Goal: Task Accomplishment & Management: Manage account settings

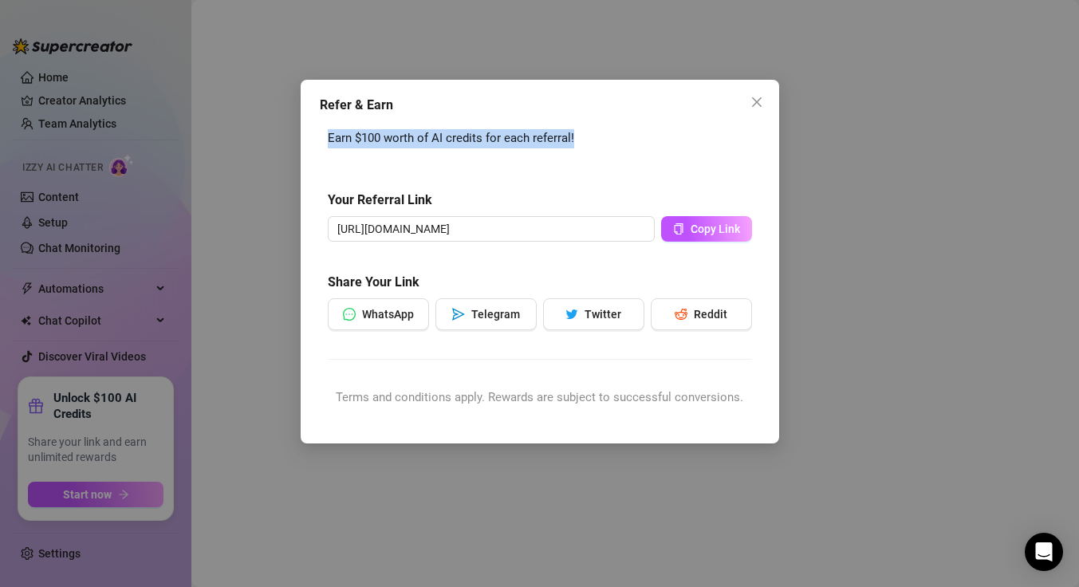
drag, startPoint x: 581, startPoint y: 135, endPoint x: 342, endPoint y: 140, distance: 238.5
click at [320, 142] on div "Earn $100 worth of AI credits for each referral! Your Referral Link [URL][DOMAI…" at bounding box center [540, 274] width 440 height 306
click at [763, 101] on icon "close" at bounding box center [757, 102] width 13 height 13
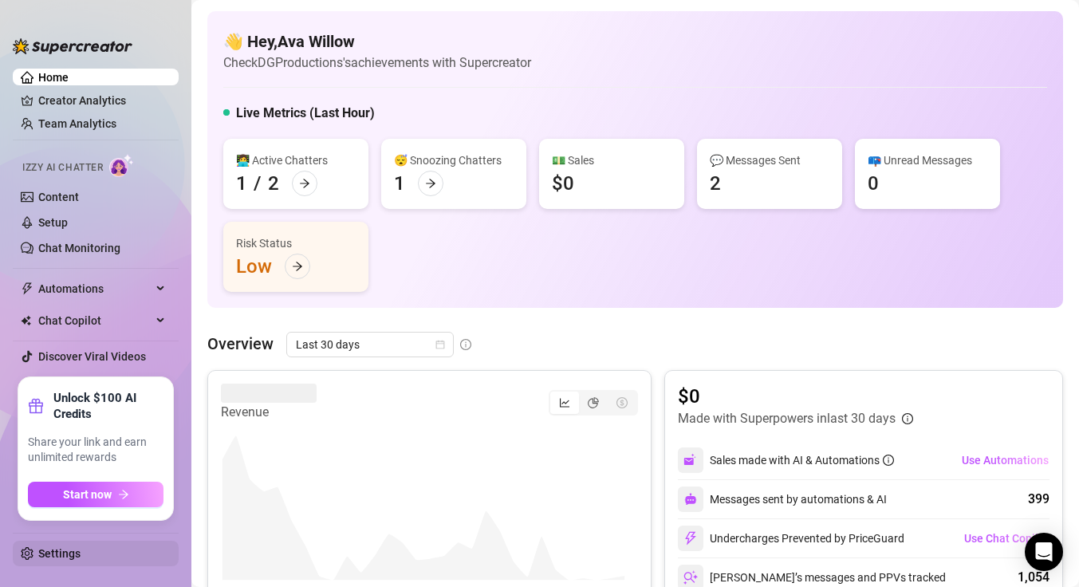
click at [69, 559] on link "Settings" at bounding box center [59, 553] width 42 height 13
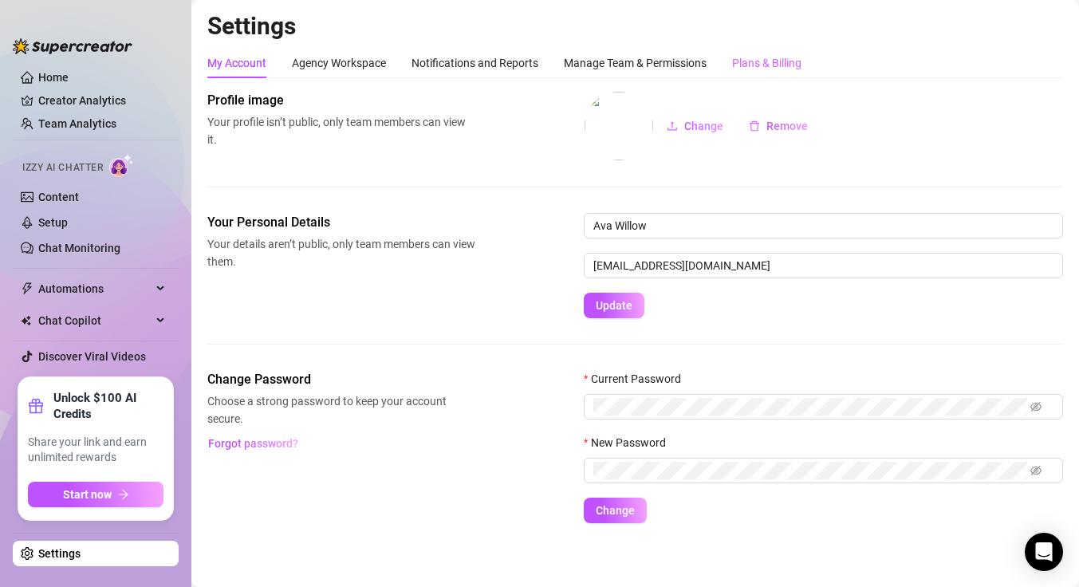
click at [785, 53] on div "Plans & Billing" at bounding box center [766, 63] width 69 height 30
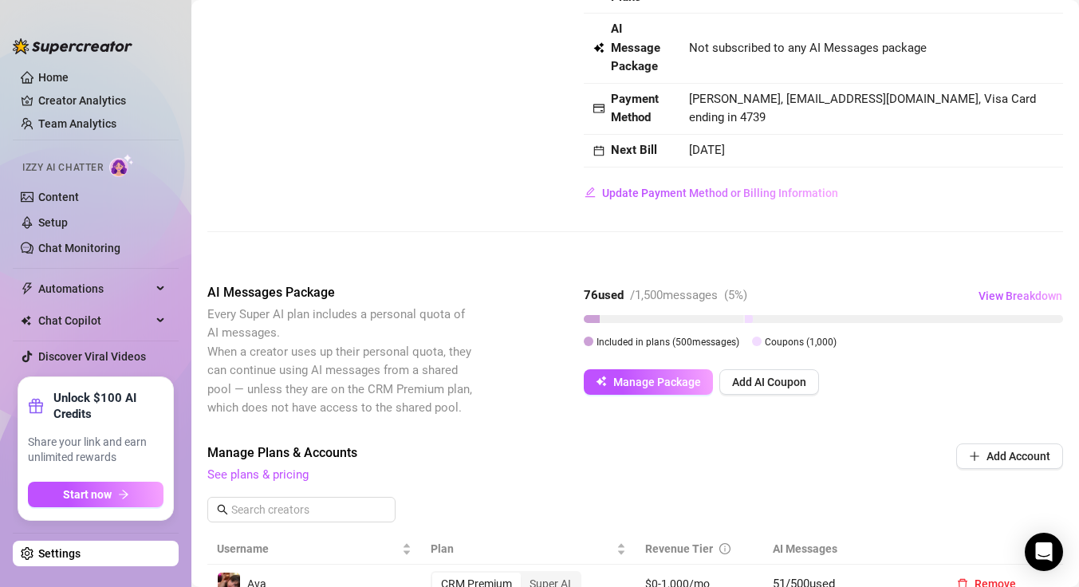
scroll to position [160, 0]
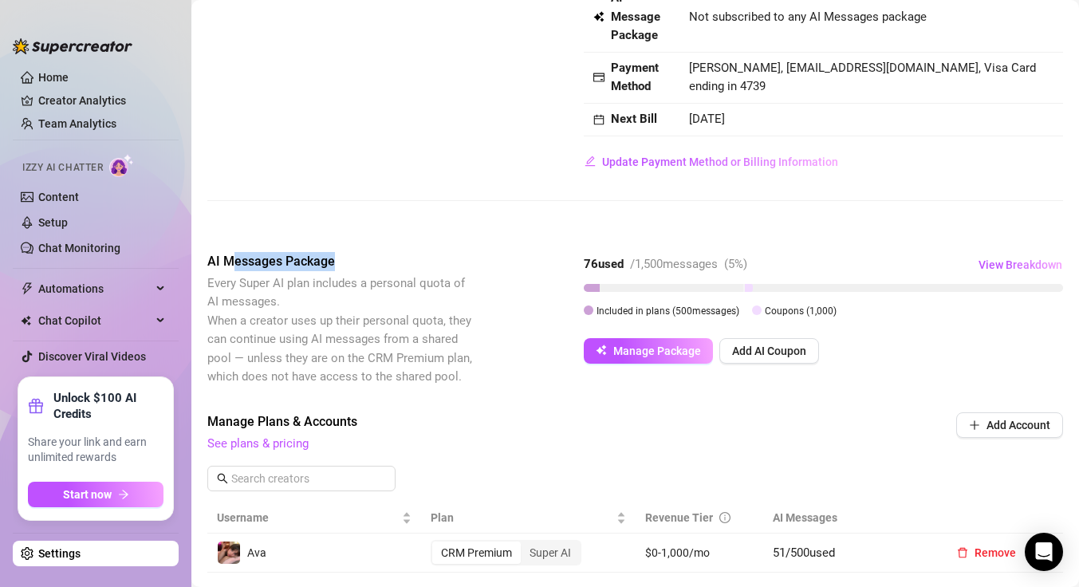
drag, startPoint x: 347, startPoint y: 263, endPoint x: 275, endPoint y: 266, distance: 71.8
click at [242, 270] on span "AI Messages Package" at bounding box center [341, 261] width 268 height 19
click at [526, 317] on div "AI Messages Package Every Super AI plan includes a personal quota of AI message…" at bounding box center [635, 319] width 856 height 135
drag, startPoint x: 593, startPoint y: 266, endPoint x: 785, endPoint y: 265, distance: 192.2
click at [785, 265] on div "AI Messages Package Every Super AI plan includes a personal quota of AI message…" at bounding box center [635, 319] width 856 height 135
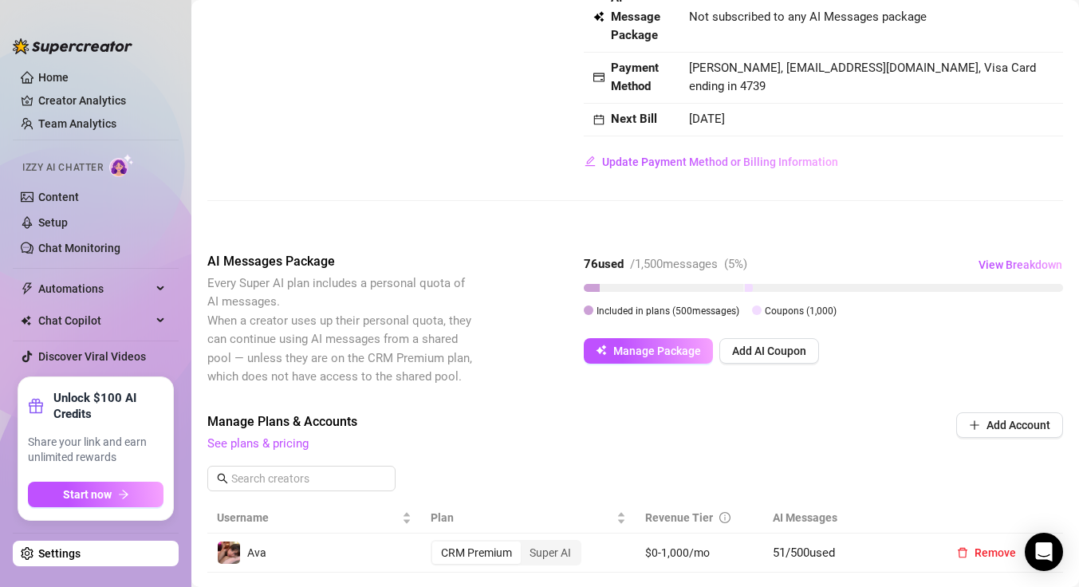
click at [465, 372] on span "Every Super AI plan includes a personal quota of AI messages. When a creator us…" at bounding box center [341, 330] width 268 height 112
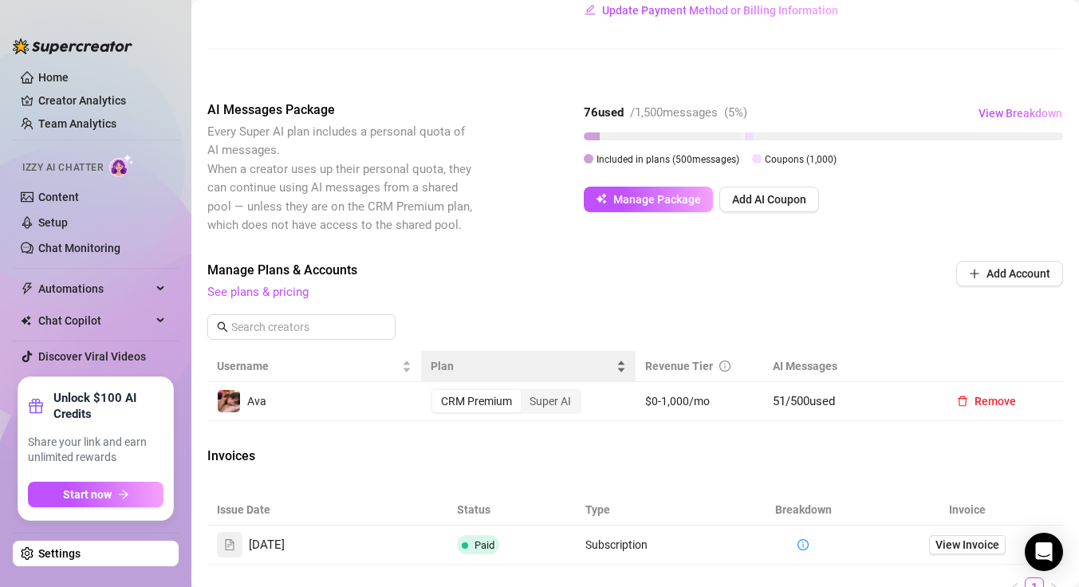
scroll to position [312, 0]
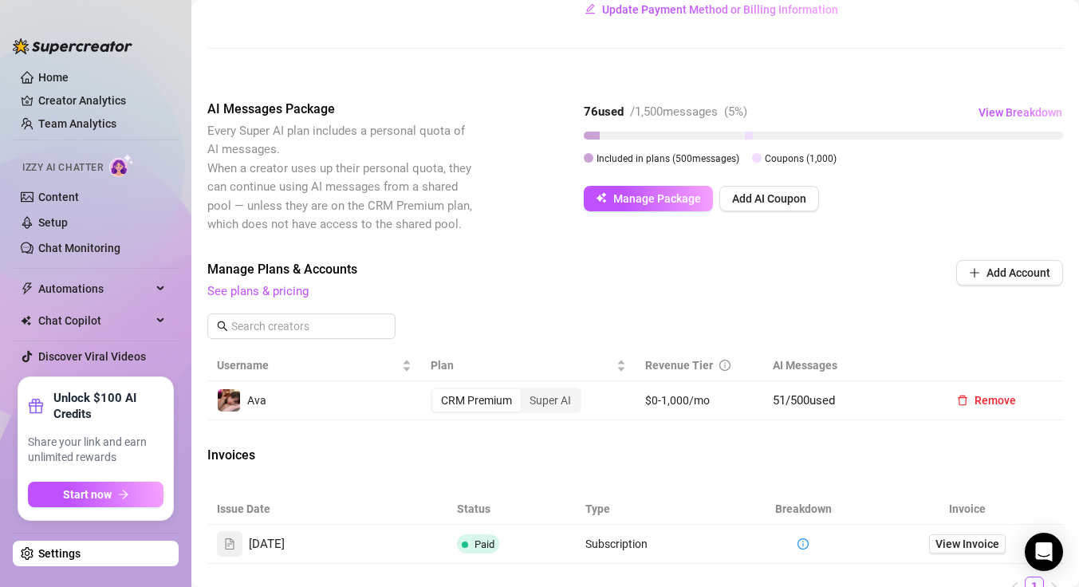
drag, startPoint x: 763, startPoint y: 403, endPoint x: 845, endPoint y: 416, distance: 83.1
click at [845, 416] on td "51 / 500 used" at bounding box center [848, 400] width 171 height 39
drag, startPoint x: 580, startPoint y: 111, endPoint x: 772, endPoint y: 122, distance: 192.6
click at [772, 122] on div "AI Messages Package Every Super AI plan includes a personal quota of AI message…" at bounding box center [635, 167] width 856 height 135
click at [605, 476] on div "Billing Overview Creator Plans 0 x Super AI, 1 x CRM Premium AI Message Package…" at bounding box center [635, 235] width 856 height 912
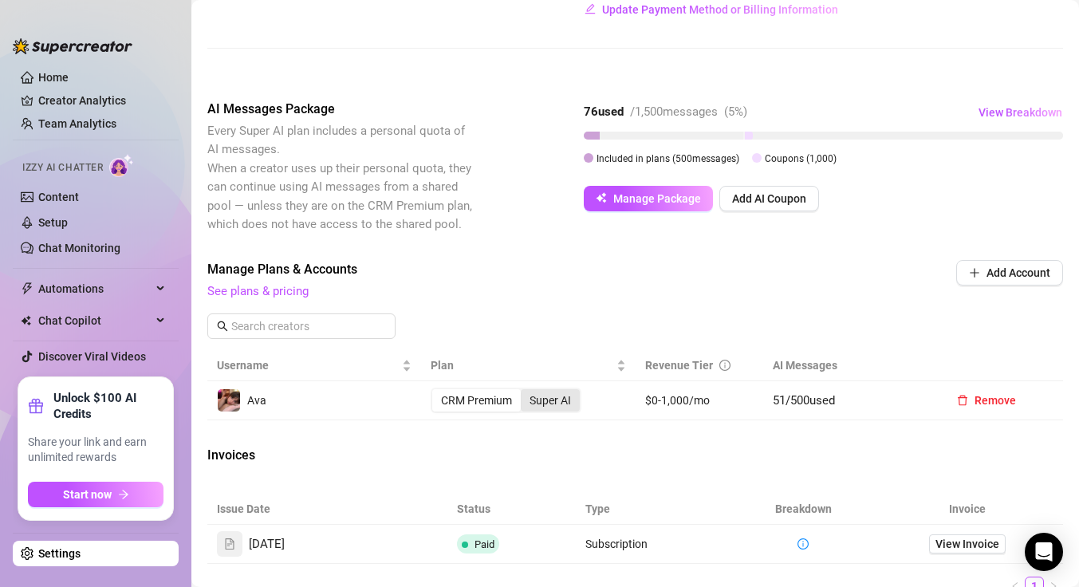
click at [550, 401] on div "Super AI" at bounding box center [550, 400] width 59 height 22
click at [525, 392] on input "Super AI" at bounding box center [525, 392] width 0 height 0
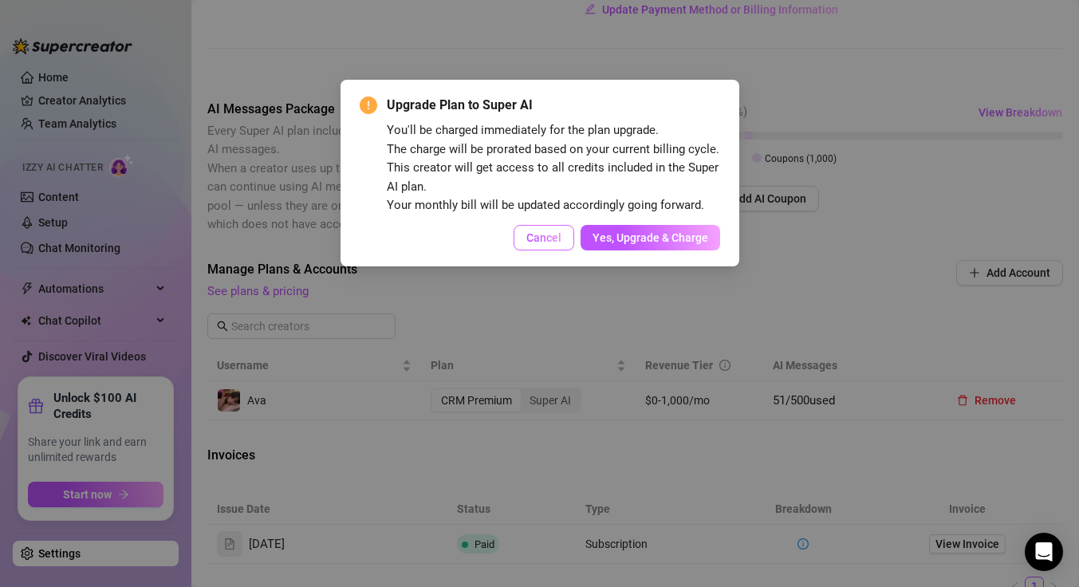
click at [523, 240] on button "Cancel" at bounding box center [544, 238] width 61 height 26
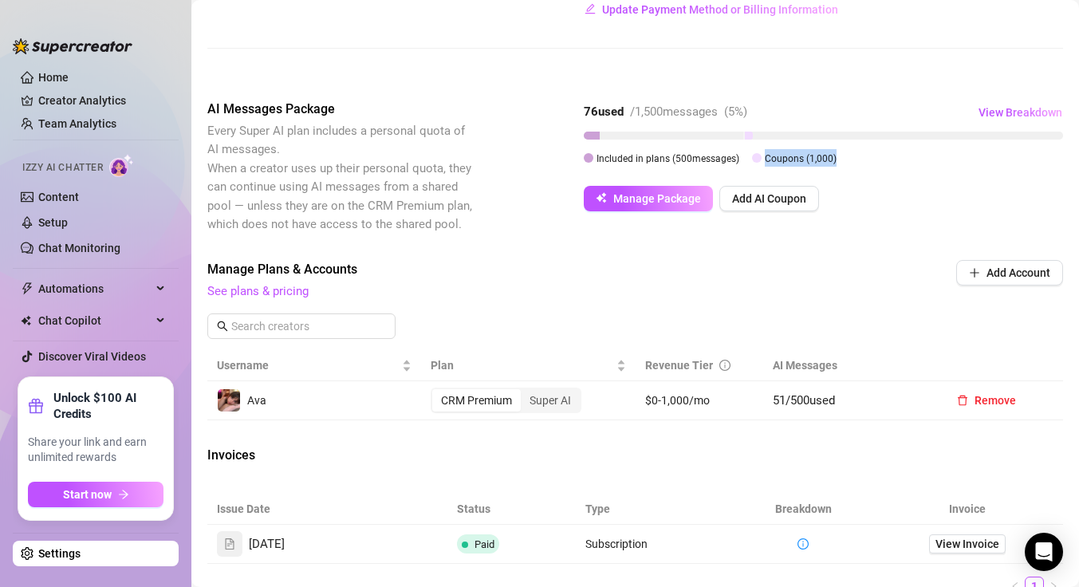
drag, startPoint x: 838, startPoint y: 164, endPoint x: 755, endPoint y: 157, distance: 83.3
click at [755, 157] on div "Included in plans ( 500 messages) Coupons ( 1,000 )" at bounding box center [823, 158] width 479 height 18
click at [727, 160] on span "Included in plans ( 500 messages)" at bounding box center [668, 158] width 143 height 11
drag, startPoint x: 740, startPoint y: 161, endPoint x: 569, endPoint y: 168, distance: 171.6
click at [569, 168] on div "AI Messages Package Every Super AI plan includes a personal quota of AI message…" at bounding box center [635, 167] width 856 height 135
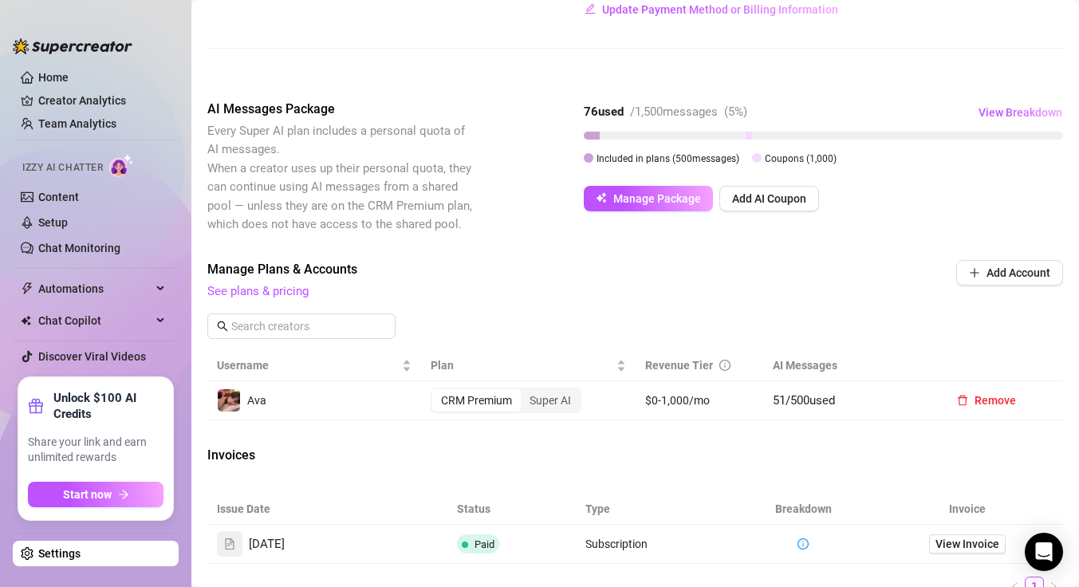
click at [789, 282] on span "See plans & pricing" at bounding box center [527, 291] width 640 height 19
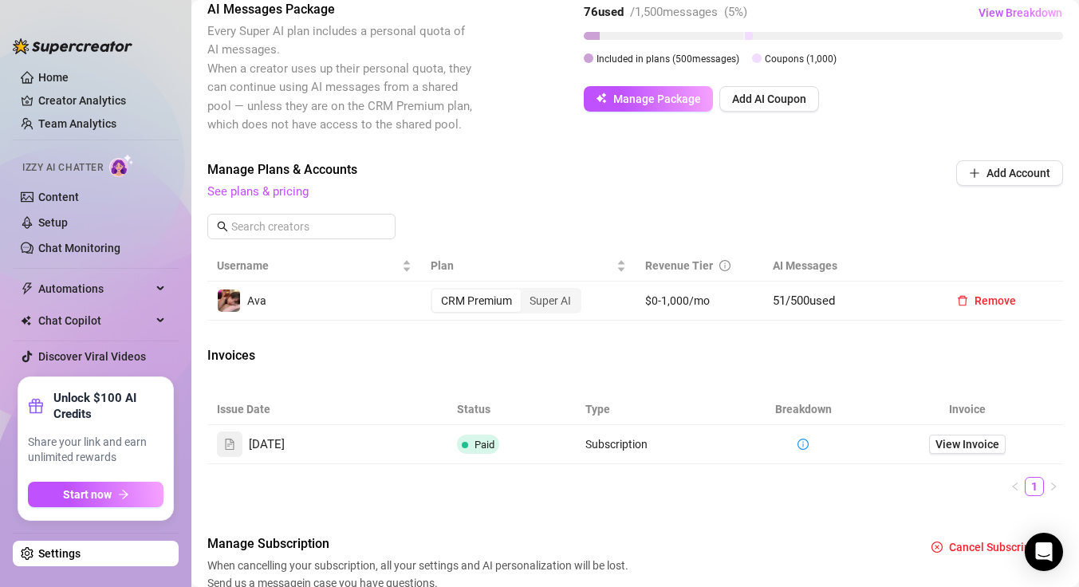
scroll to position [411, 0]
drag, startPoint x: 704, startPoint y: 306, endPoint x: 620, endPoint y: 307, distance: 84.6
click at [615, 308] on tr "Ava CRM Premium Super AI $0-1,000/mo 51 / 500 used Remove" at bounding box center [635, 301] width 856 height 39
click at [647, 353] on div "Invoices" at bounding box center [635, 358] width 856 height 22
drag, startPoint x: 677, startPoint y: 309, endPoint x: 639, endPoint y: 304, distance: 38.6
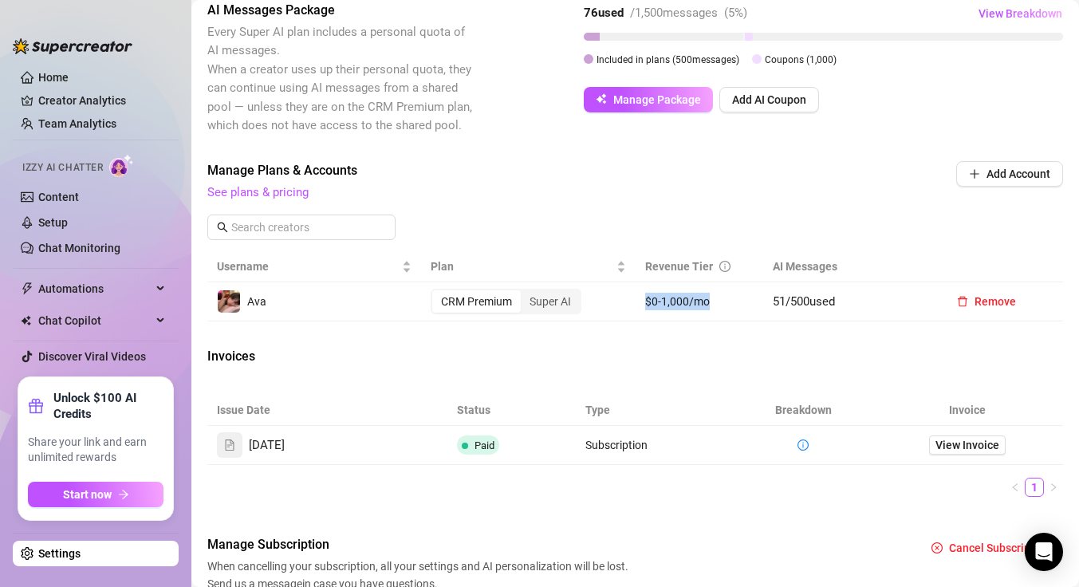
click at [639, 304] on td "$0-1,000/mo" at bounding box center [700, 301] width 128 height 39
click at [600, 344] on div "Billing Overview Creator Plans 0 x Super AI, 1 x CRM Premium AI Message Package…" at bounding box center [635, 136] width 856 height 912
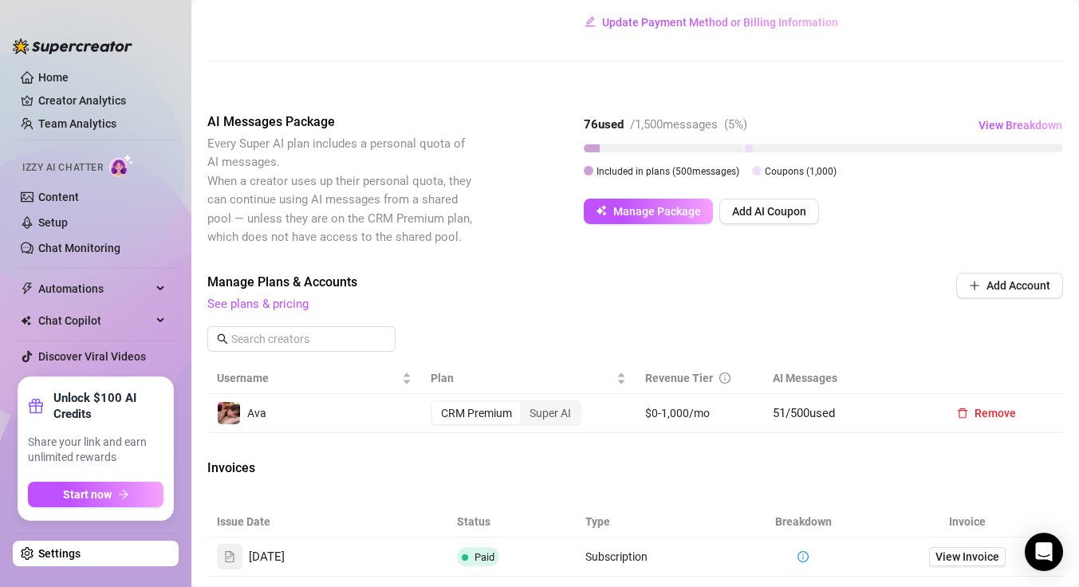
scroll to position [289, 0]
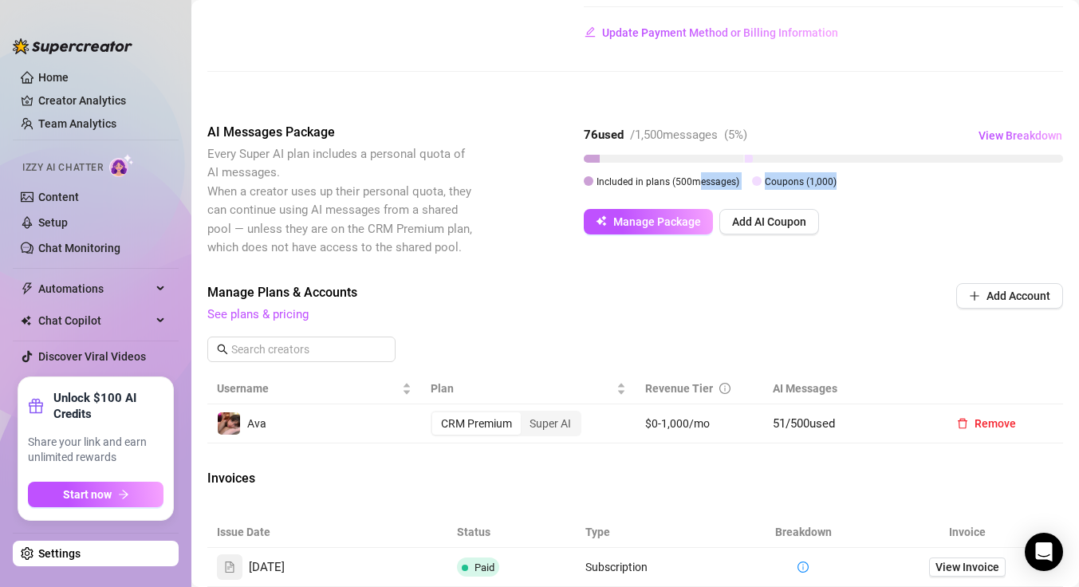
drag, startPoint x: 843, startPoint y: 184, endPoint x: 688, endPoint y: 183, distance: 154.7
click at [691, 183] on div "Included in plans ( 500 messages) Coupons ( 1,000 )" at bounding box center [823, 181] width 479 height 18
drag, startPoint x: 580, startPoint y: 180, endPoint x: 903, endPoint y: 195, distance: 323.4
click at [903, 195] on div "AI Messages Package Every Super AI plan includes a personal quota of AI message…" at bounding box center [635, 190] width 856 height 135
click at [899, 203] on div "76 used / 1,500 messages ( 5 %) View Breakdown Included in plans ( 500 messages…" at bounding box center [823, 179] width 479 height 112
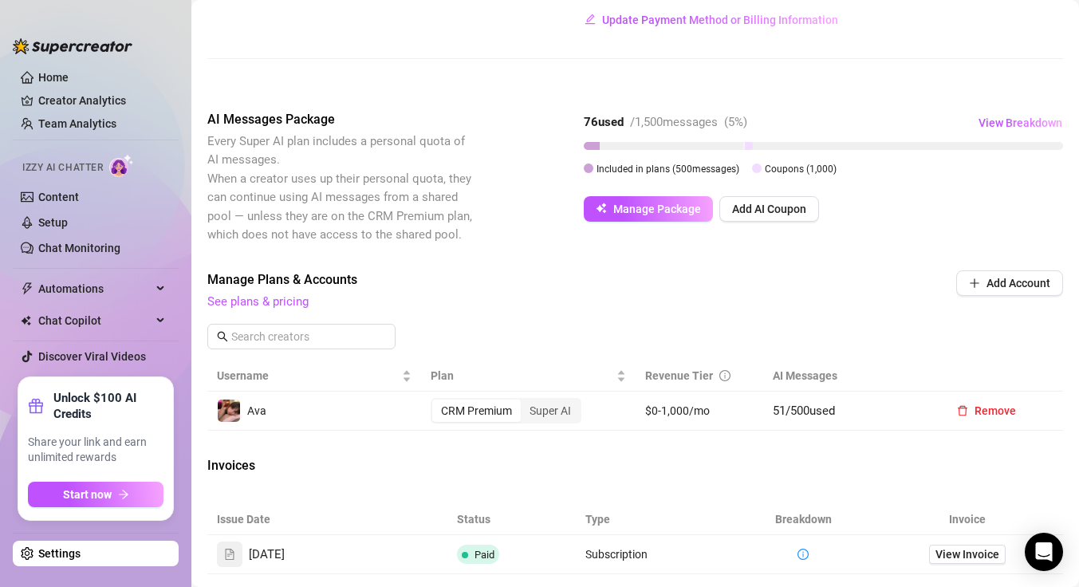
scroll to position [316, 0]
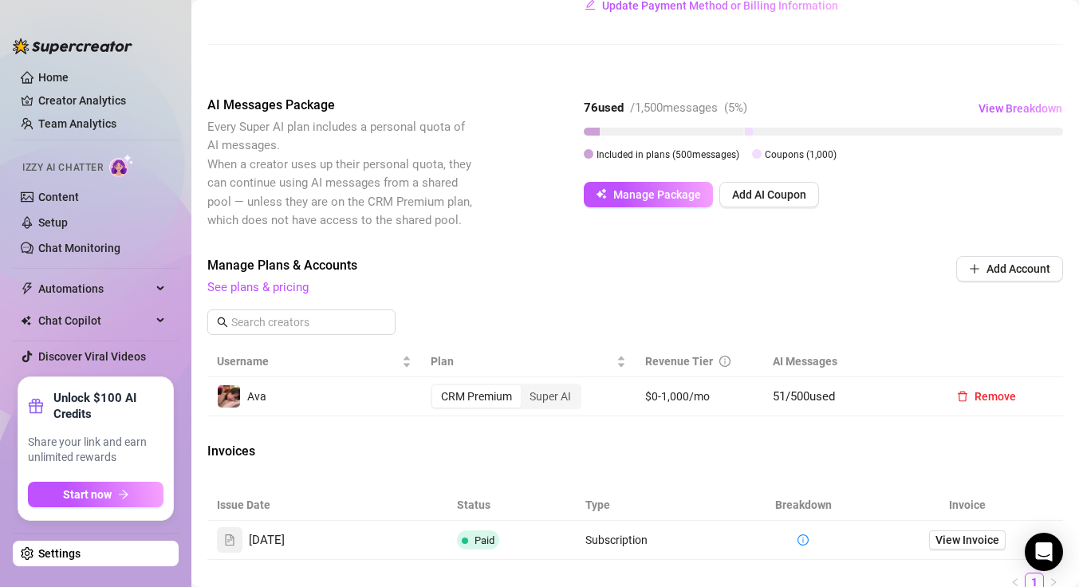
drag, startPoint x: 572, startPoint y: 104, endPoint x: 626, endPoint y: 112, distance: 54.7
click at [626, 112] on div "AI Messages Package Every Super AI plan includes a personal quota of AI message…" at bounding box center [635, 163] width 856 height 135
click at [506, 221] on div "AI Messages Package Every Super AI plan includes a personal quota of AI message…" at bounding box center [635, 163] width 856 height 135
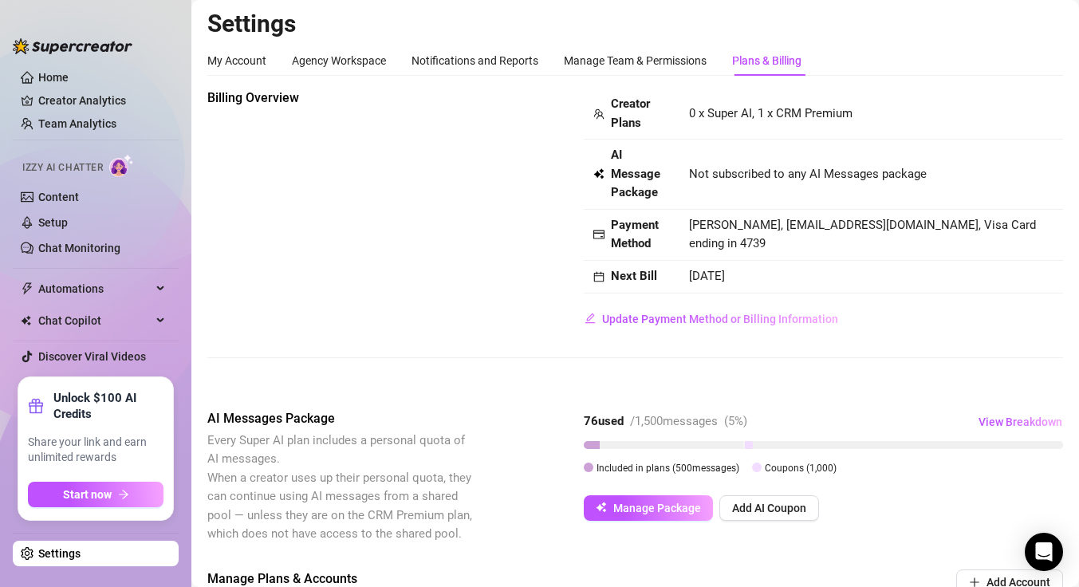
scroll to position [0, 0]
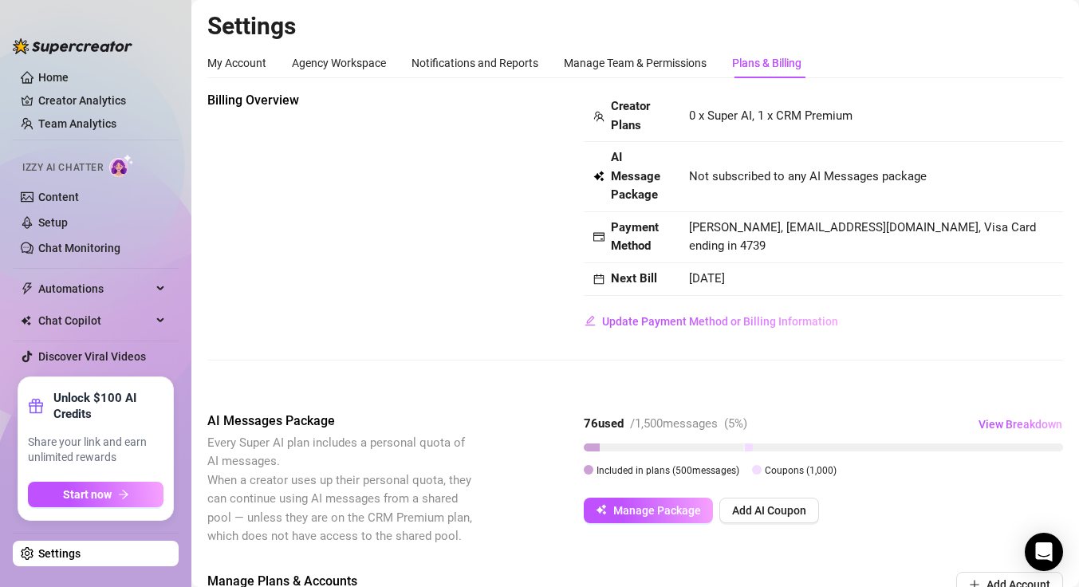
drag, startPoint x: 707, startPoint y: 281, endPoint x: 749, endPoint y: 283, distance: 41.5
click at [725, 283] on span "[DATE]" at bounding box center [707, 278] width 36 height 14
click at [768, 278] on td "[DATE]" at bounding box center [872, 279] width 384 height 33
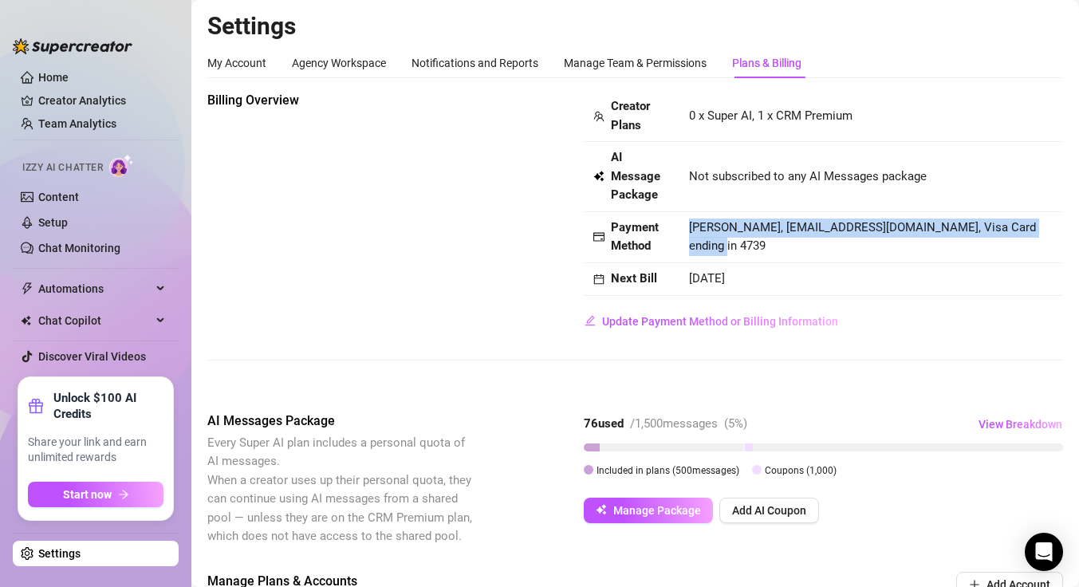
drag, startPoint x: 718, startPoint y: 238, endPoint x: 1031, endPoint y: 246, distance: 312.8
click at [1031, 246] on td "[PERSON_NAME], [EMAIL_ADDRESS][DOMAIN_NAME], Visa Card ending in 4739" at bounding box center [872, 237] width 384 height 51
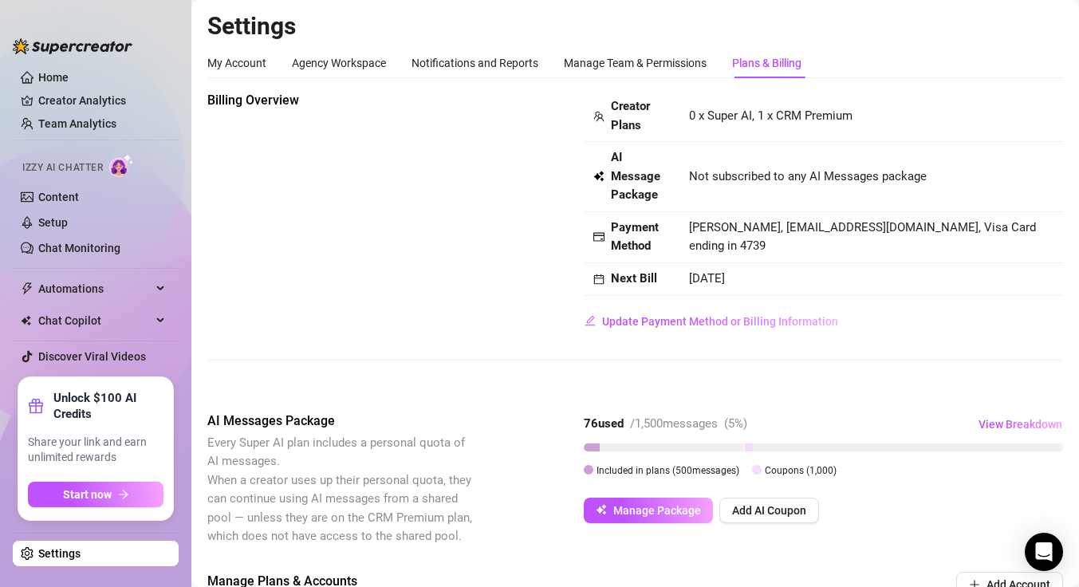
click at [997, 282] on td "[DATE]" at bounding box center [872, 279] width 384 height 33
drag, startPoint x: 682, startPoint y: 172, endPoint x: 912, endPoint y: 190, distance: 230.4
click at [912, 190] on td "Not subscribed to any AI Messages package" at bounding box center [872, 177] width 384 height 70
click at [878, 170] on span "Not subscribed to any AI Messages package" at bounding box center [808, 177] width 238 height 19
drag, startPoint x: 673, startPoint y: 115, endPoint x: 869, endPoint y: 120, distance: 195.5
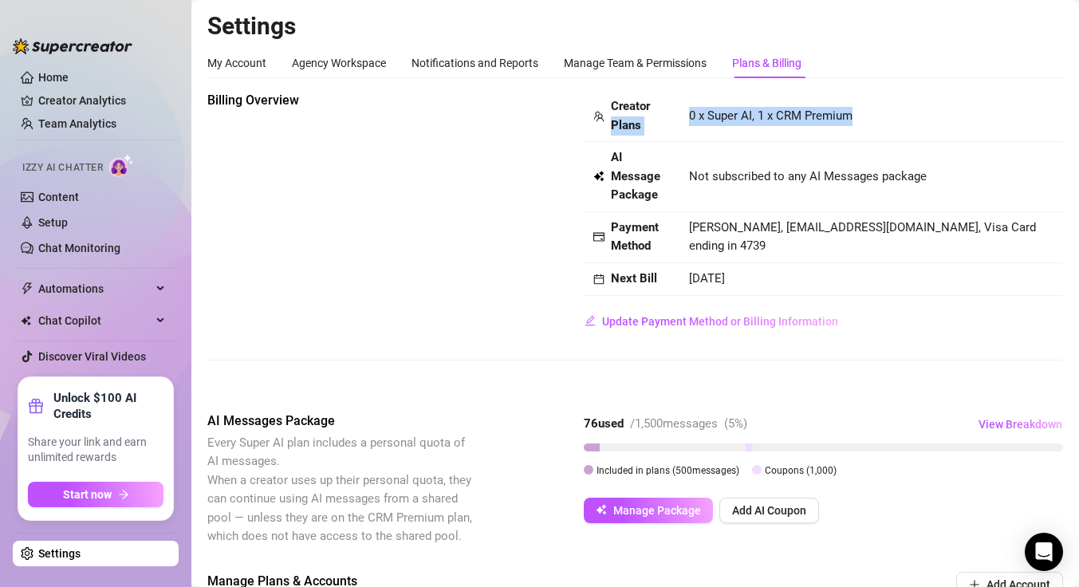
click at [869, 120] on tr "Creator Plans 0 x Super AI, 1 x CRM Premium" at bounding box center [823, 116] width 479 height 51
click at [847, 148] on td "Not subscribed to any AI Messages package" at bounding box center [872, 177] width 384 height 70
drag, startPoint x: 695, startPoint y: 112, endPoint x: 895, endPoint y: 124, distance: 200.6
click at [895, 124] on td "0 x Super AI, 1 x CRM Premium" at bounding box center [872, 116] width 384 height 51
click at [789, 199] on td "Not subscribed to any AI Messages package" at bounding box center [872, 177] width 384 height 70
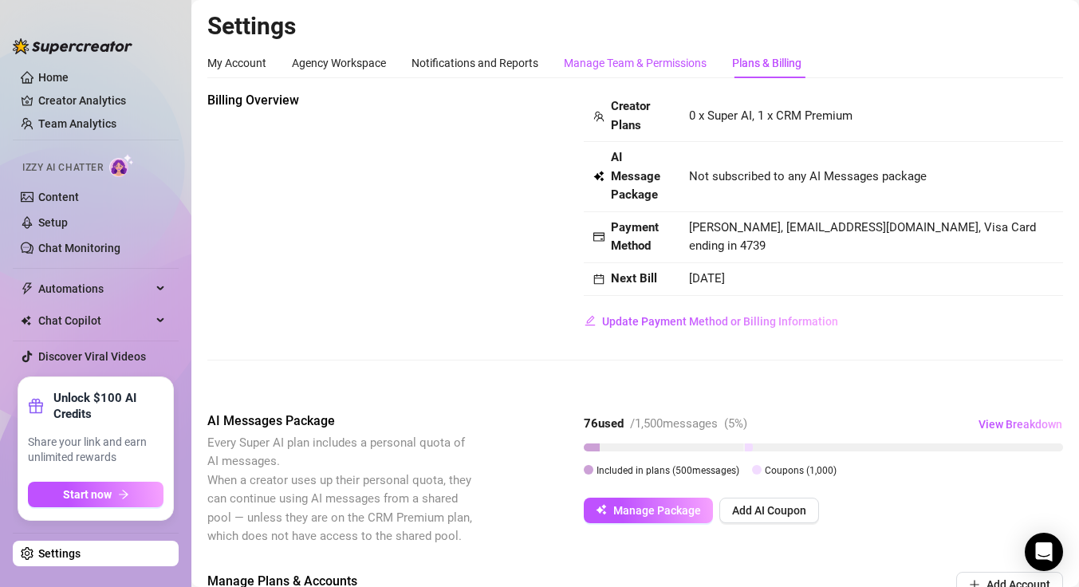
click at [601, 62] on div "Manage Team & Permissions" at bounding box center [635, 63] width 143 height 18
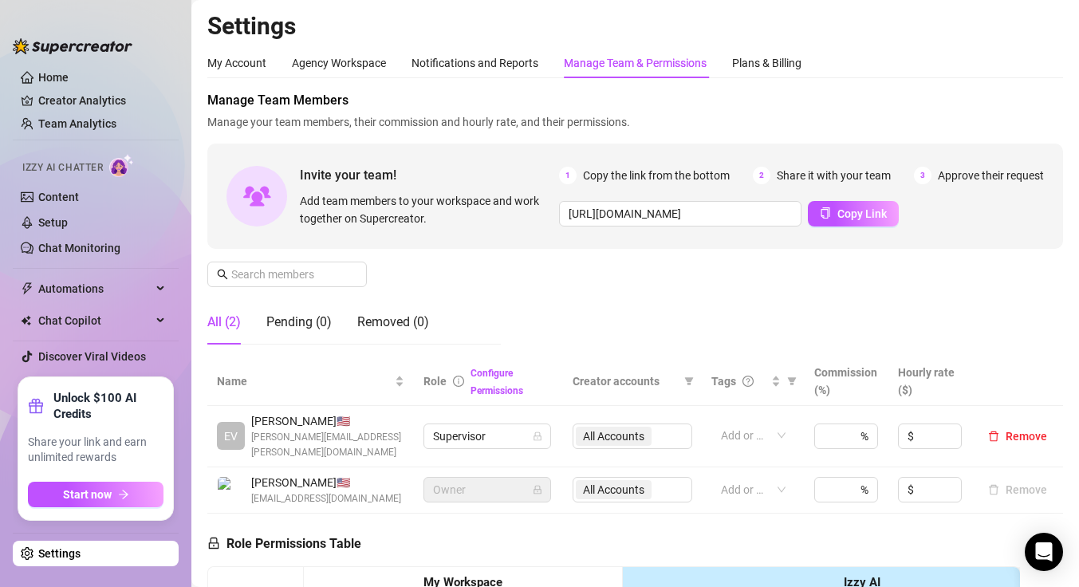
click at [755, 176] on span "2" at bounding box center [762, 176] width 18 height 18
click at [577, 173] on div "1 Copy the link from the bottom" at bounding box center [644, 176] width 171 height 18
click at [568, 171] on span "1" at bounding box center [568, 176] width 18 height 18
click at [491, 58] on div "Notifications and Reports" at bounding box center [475, 63] width 127 height 18
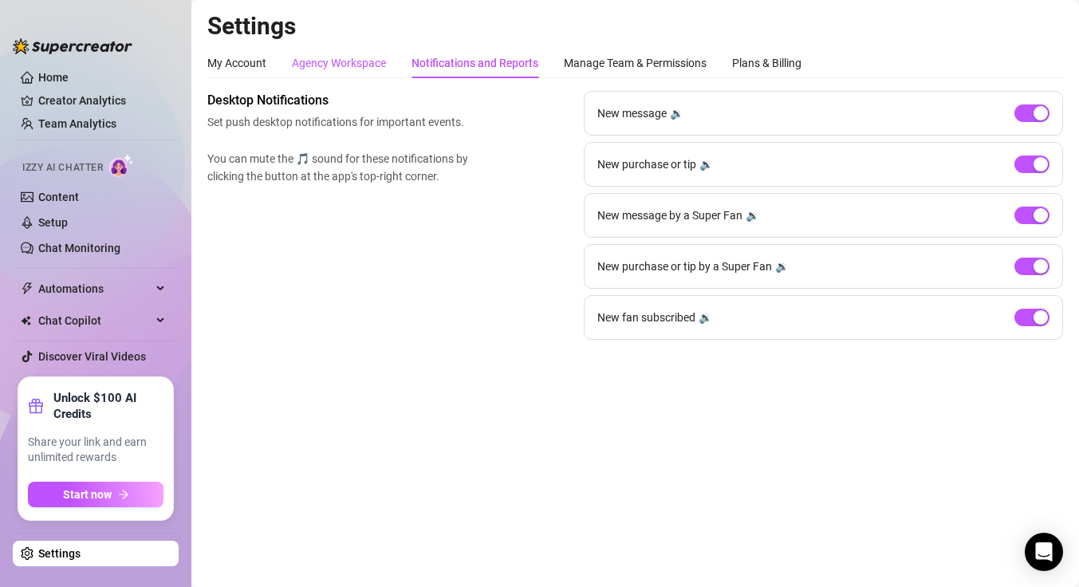
click at [337, 62] on div "Agency Workspace" at bounding box center [339, 63] width 94 height 18
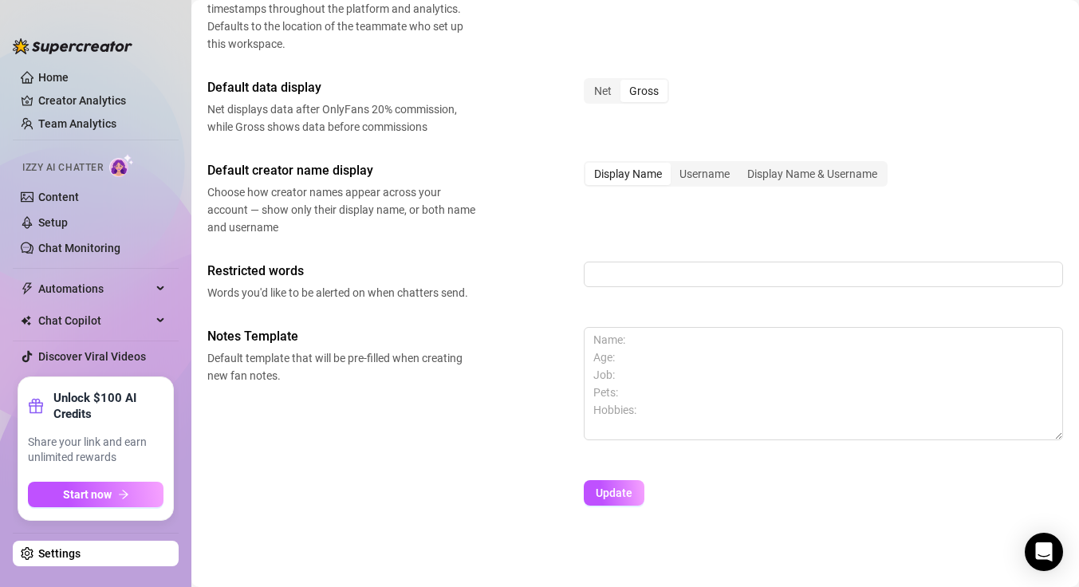
scroll to position [615, 0]
click at [615, 374] on textarea at bounding box center [823, 383] width 479 height 113
click at [424, 373] on span "Default template that will be pre-filled when creating new fan notes." at bounding box center [341, 366] width 268 height 35
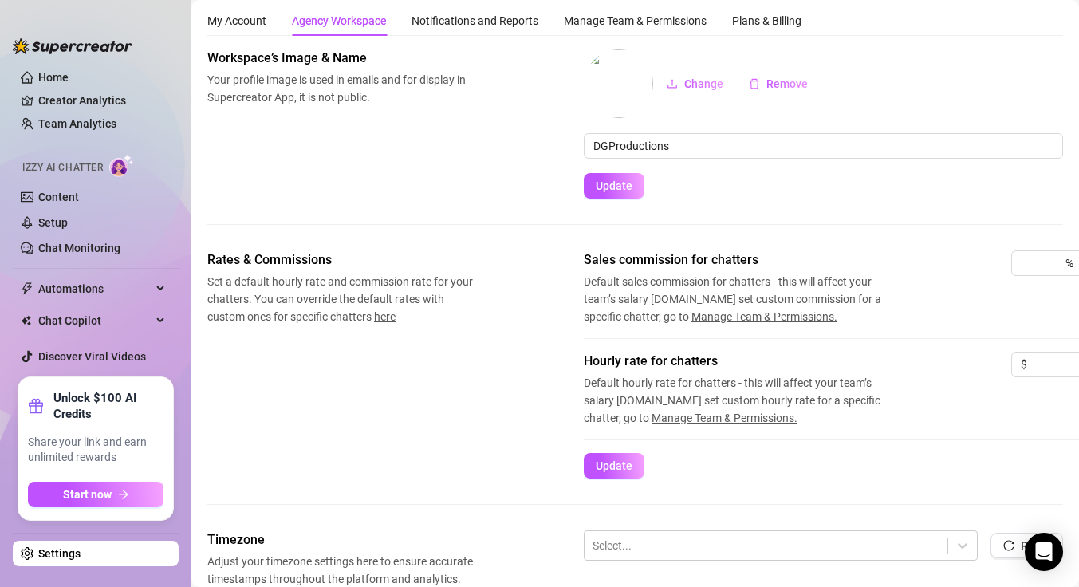
scroll to position [0, 0]
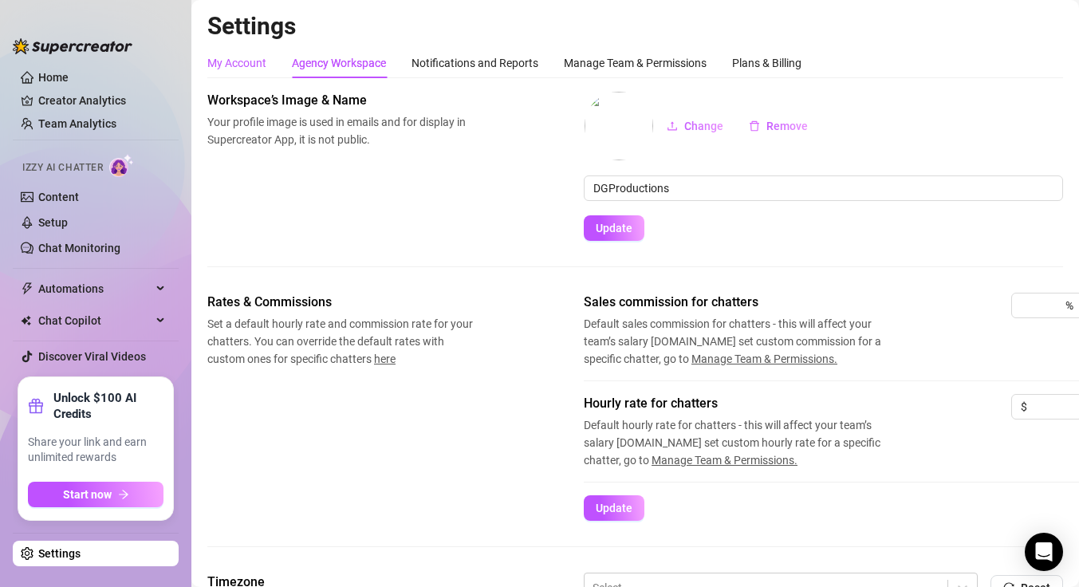
click at [241, 65] on div "My Account" at bounding box center [236, 63] width 59 height 18
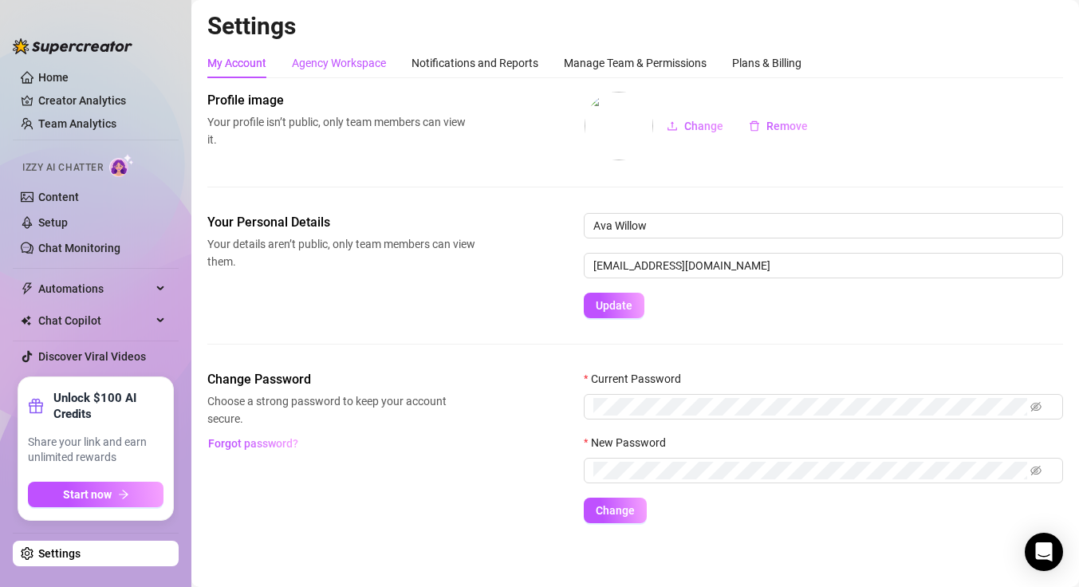
click at [329, 68] on div "Agency Workspace" at bounding box center [339, 63] width 94 height 18
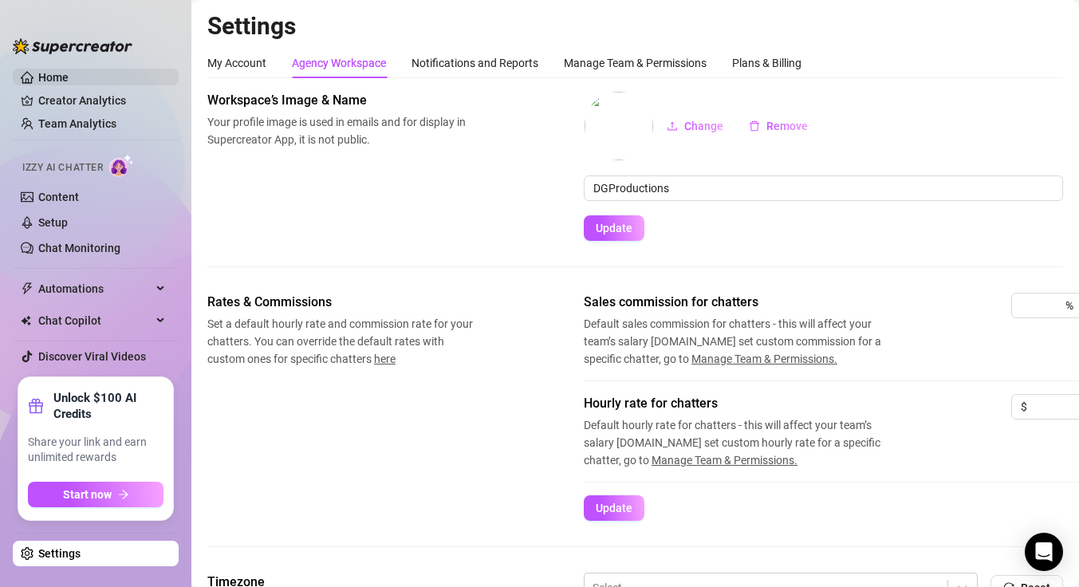
click at [69, 78] on link "Home" at bounding box center [53, 77] width 30 height 13
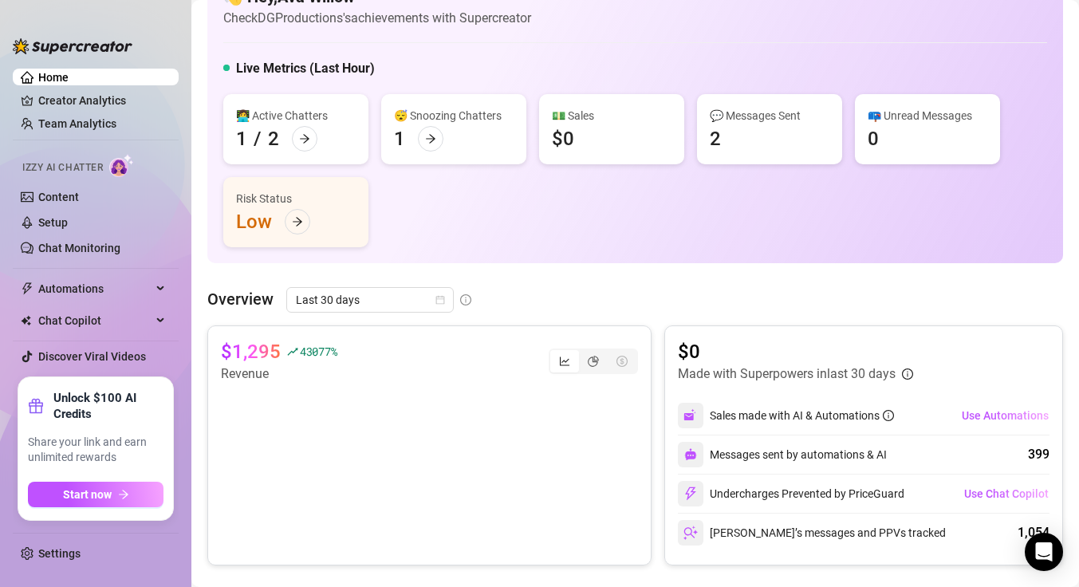
scroll to position [290, 0]
